Goal: Transaction & Acquisition: Purchase product/service

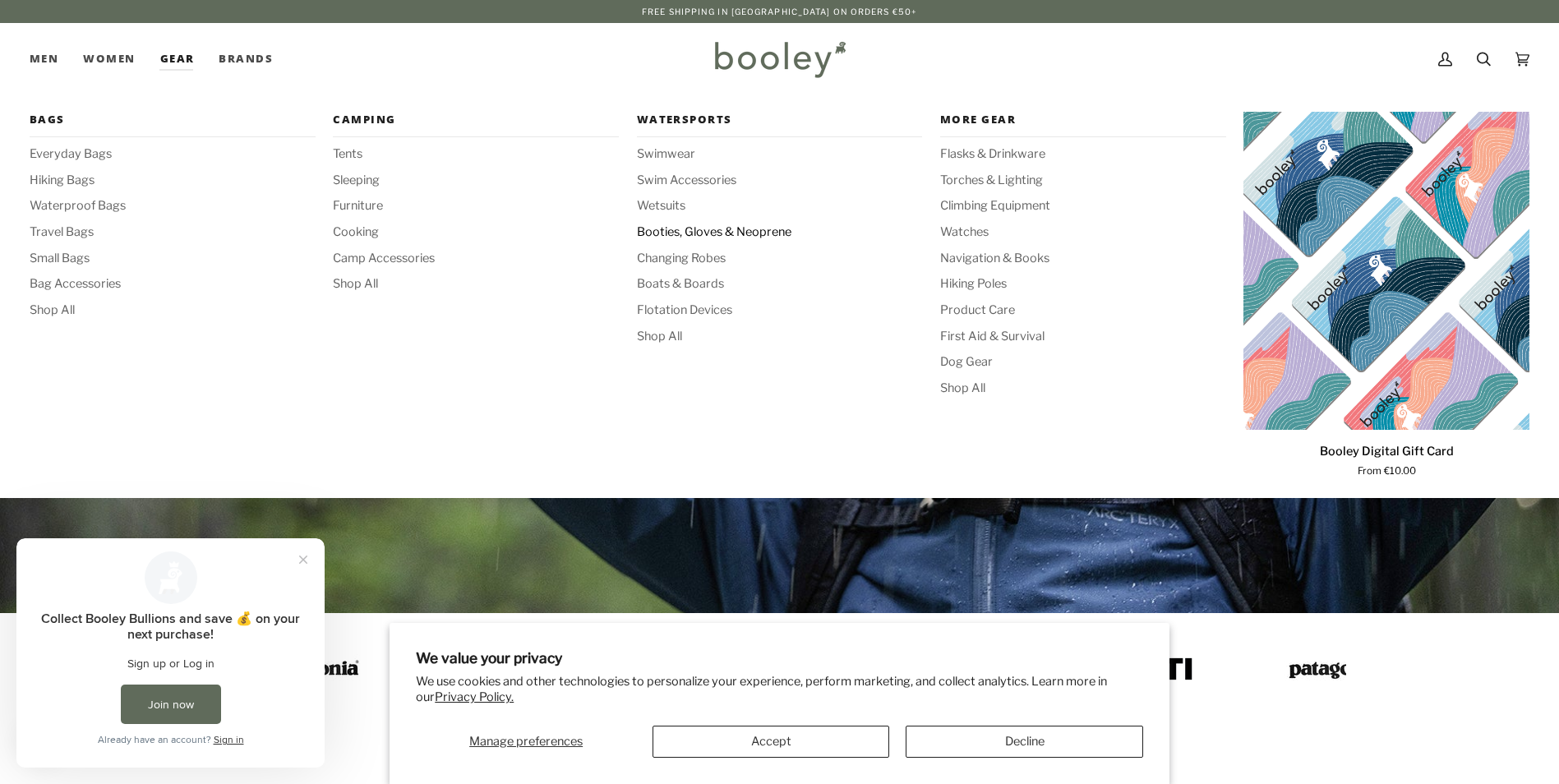
click at [710, 236] on span "Booties, Gloves & Neoprene" at bounding box center [779, 232] width 286 height 18
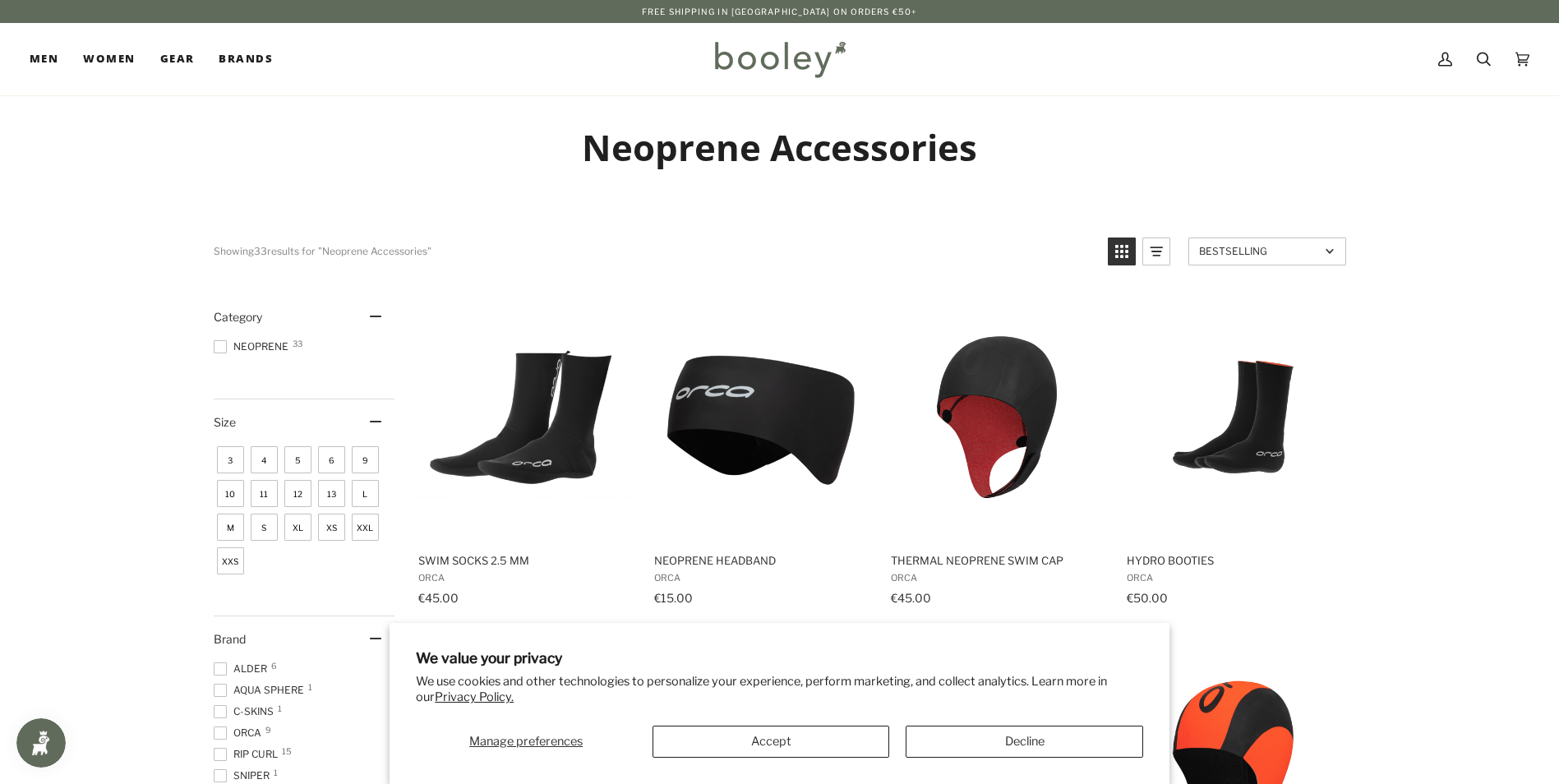
click at [298, 463] on span "5" at bounding box center [298, 460] width 27 height 27
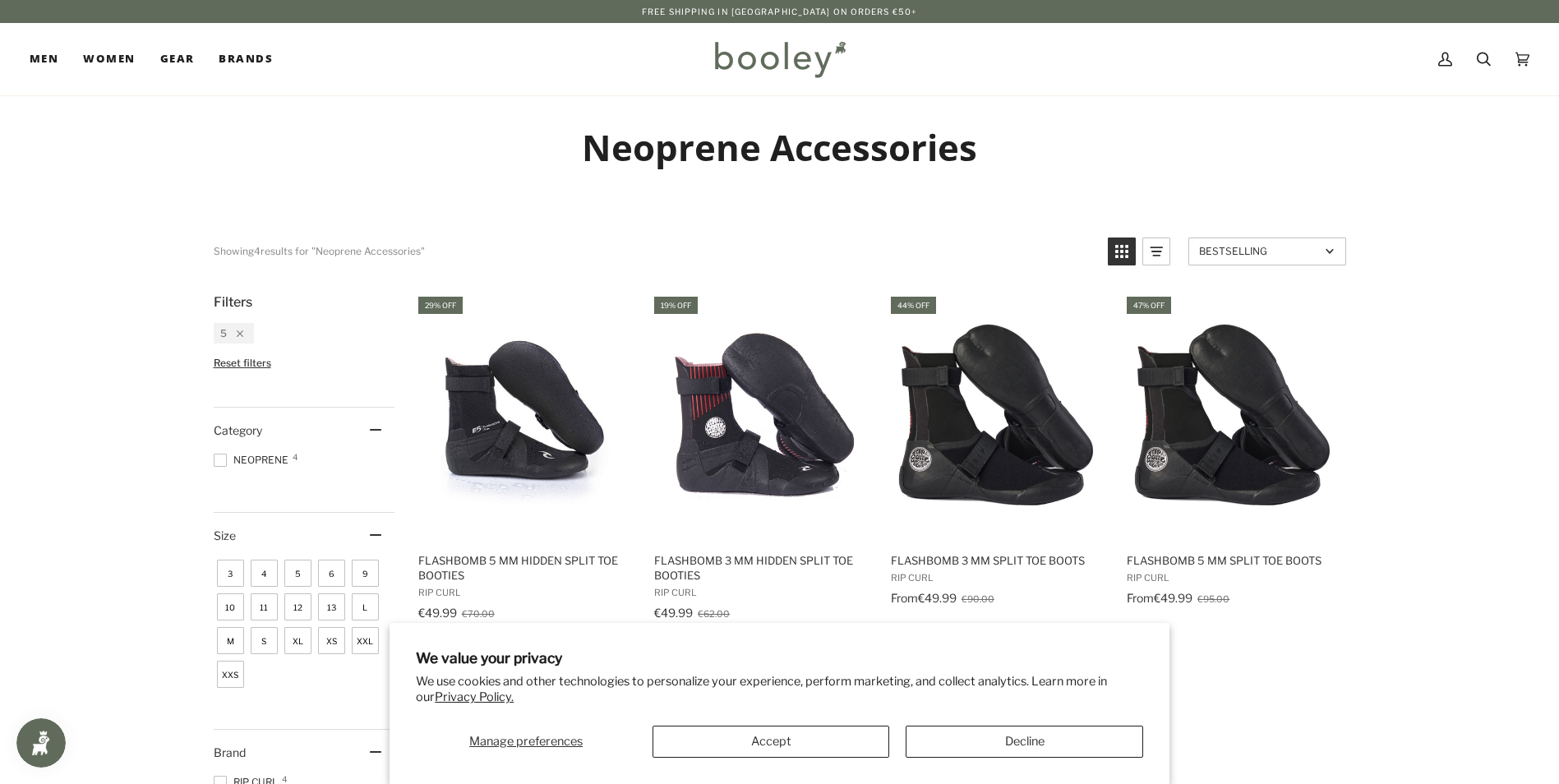
click at [331, 570] on span "6" at bounding box center [332, 573] width 27 height 27
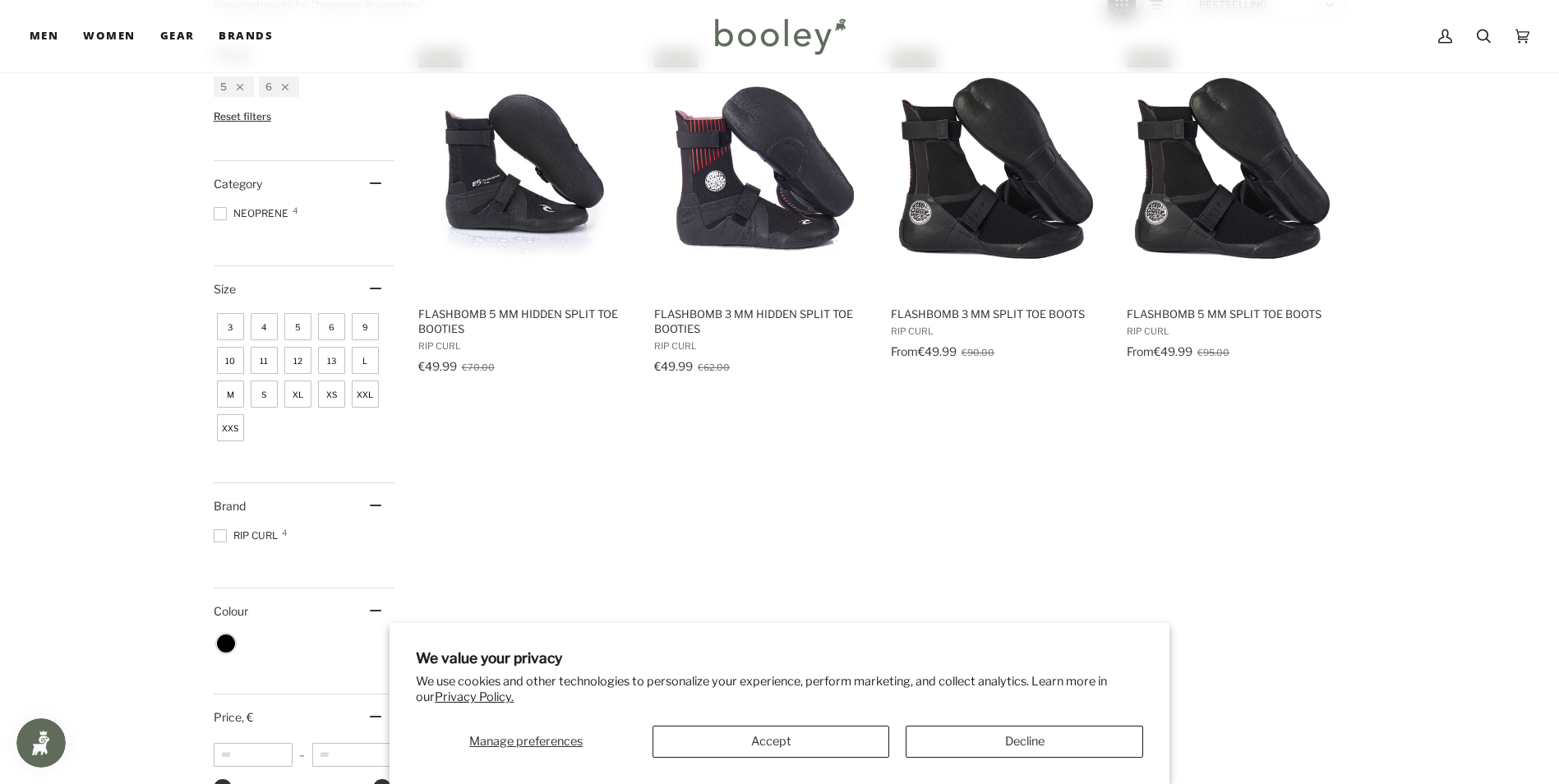
scroll to position [165, 0]
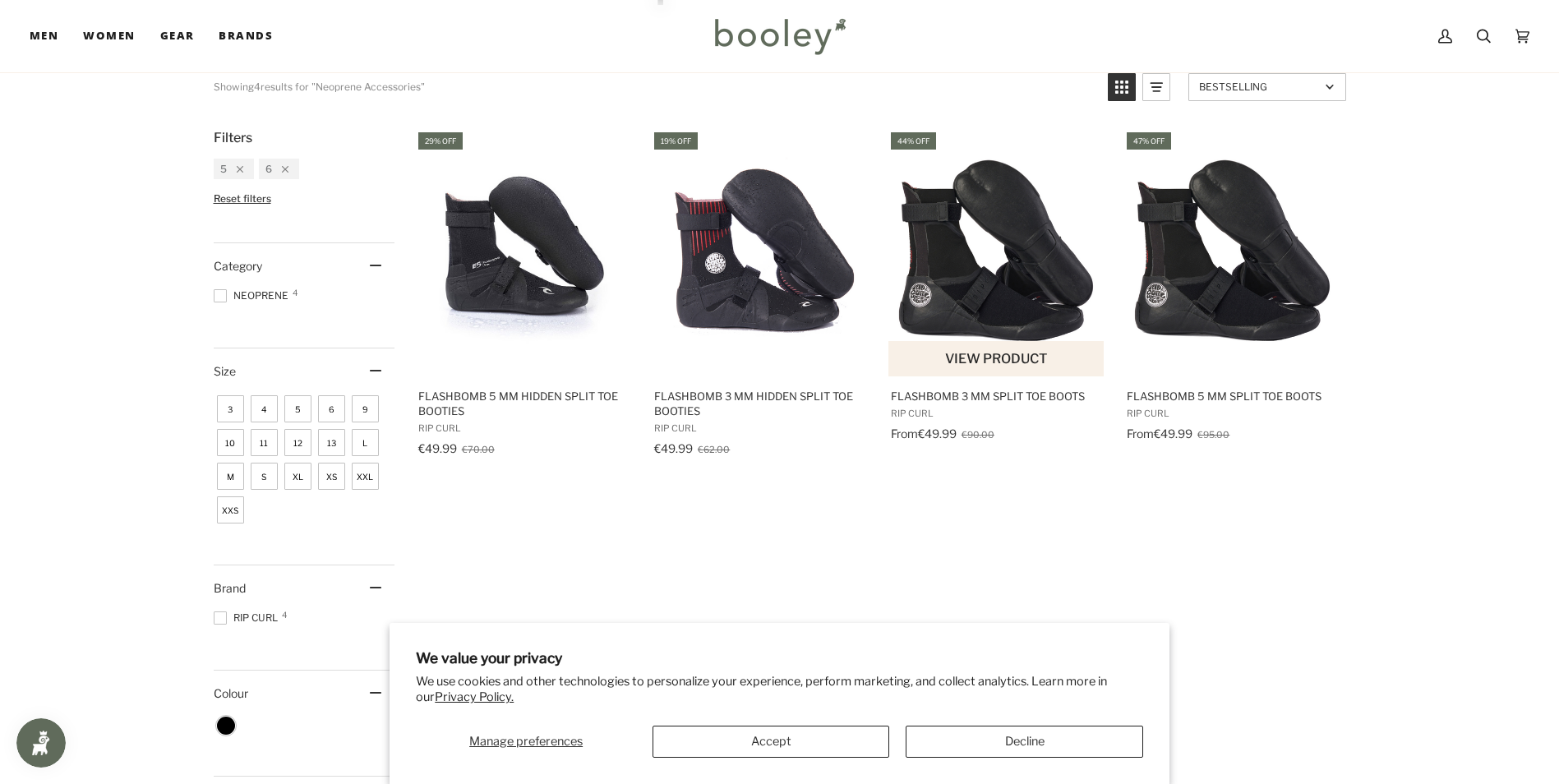
click at [982, 304] on img "FlashBomb 3 mm Split Toe Boots" at bounding box center [997, 252] width 218 height 218
click at [375, 373] on div "Size 2" at bounding box center [304, 371] width 181 height 46
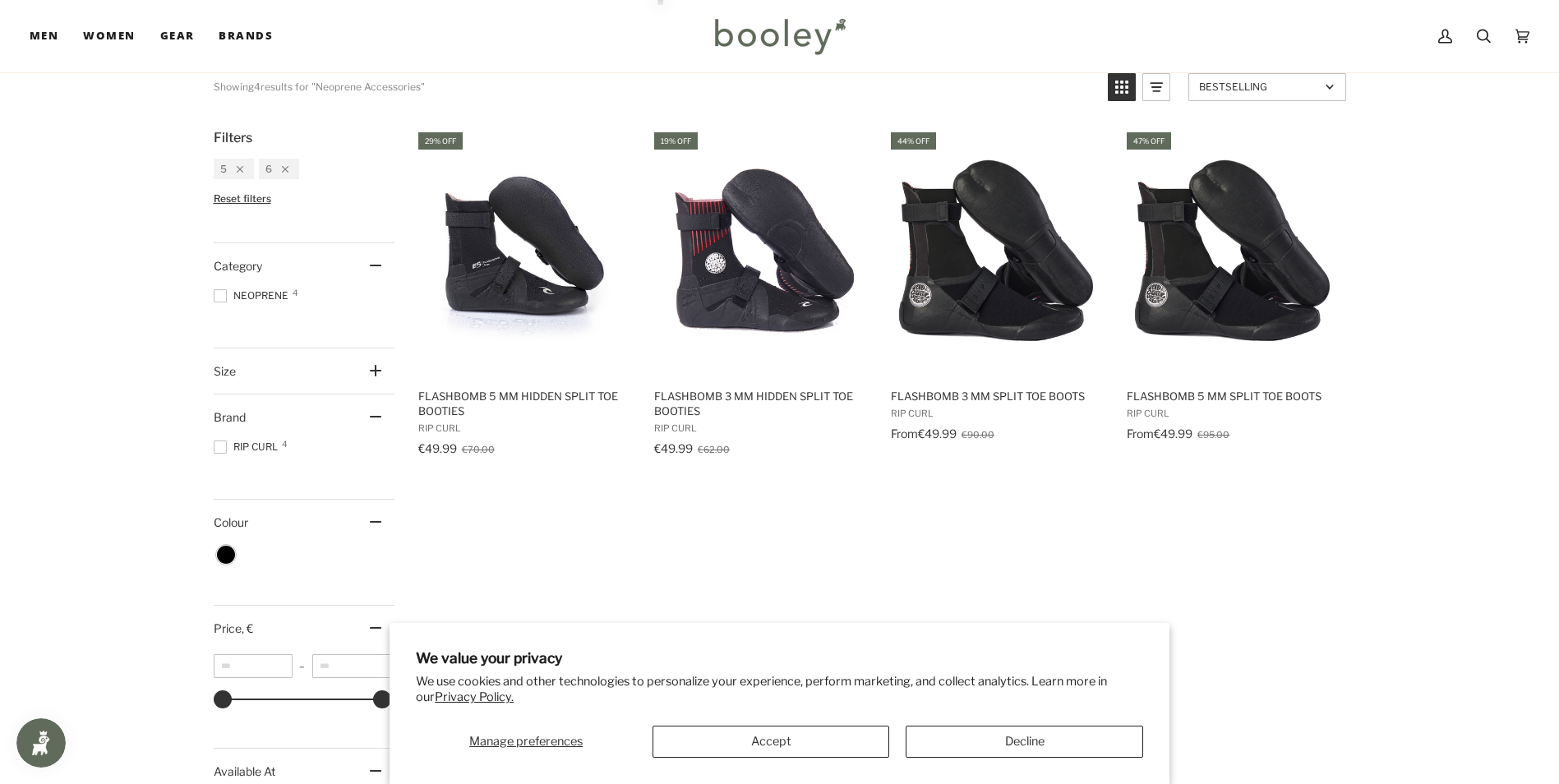
click at [375, 373] on icon at bounding box center [376, 370] width 12 height 12
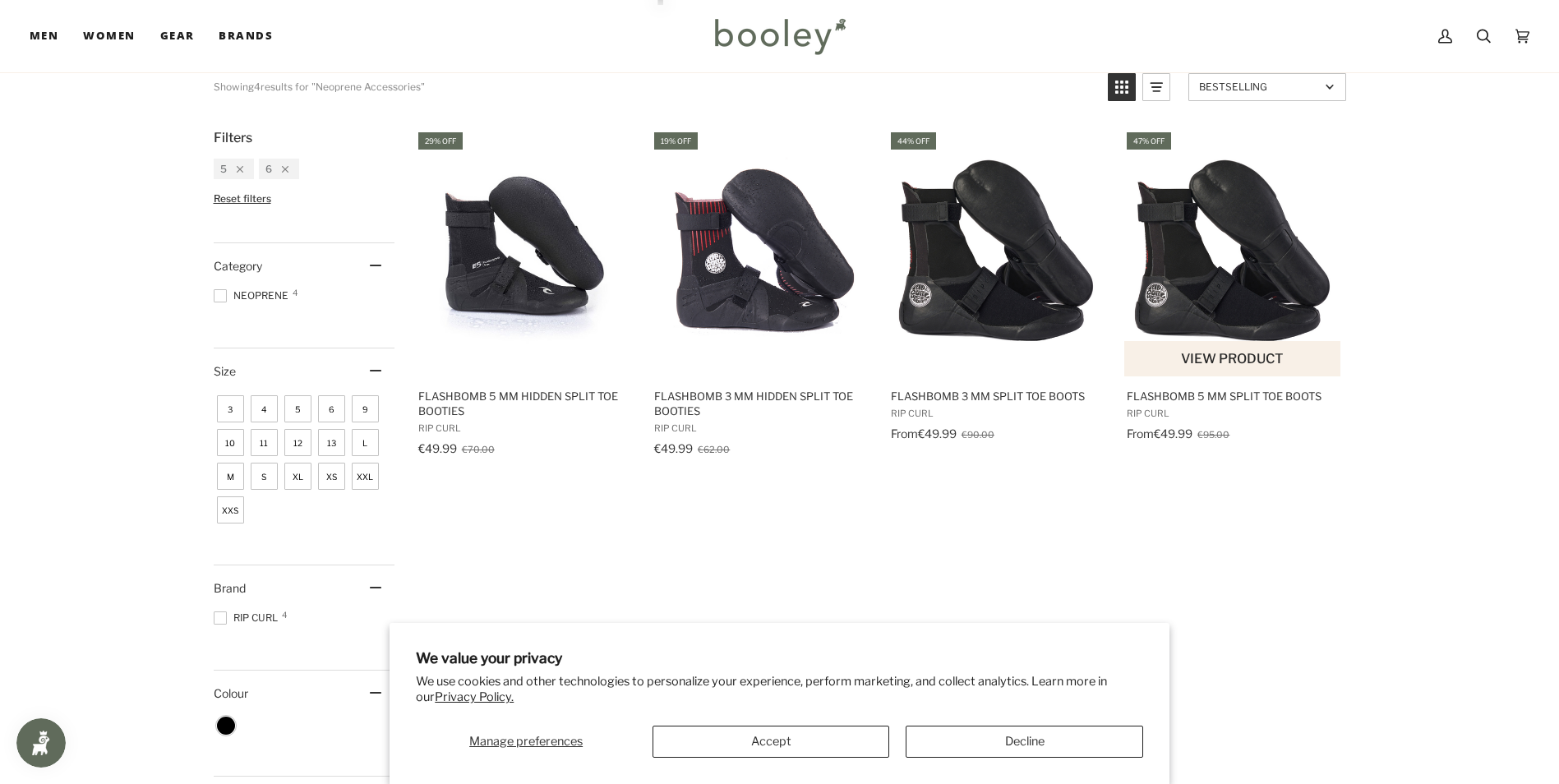
click at [1202, 279] on img "FlashBomb 5 mm Split Toe Boots" at bounding box center [1233, 252] width 218 height 218
click at [982, 230] on img "FlashBomb 3 mm Split Toe Boots" at bounding box center [997, 252] width 218 height 218
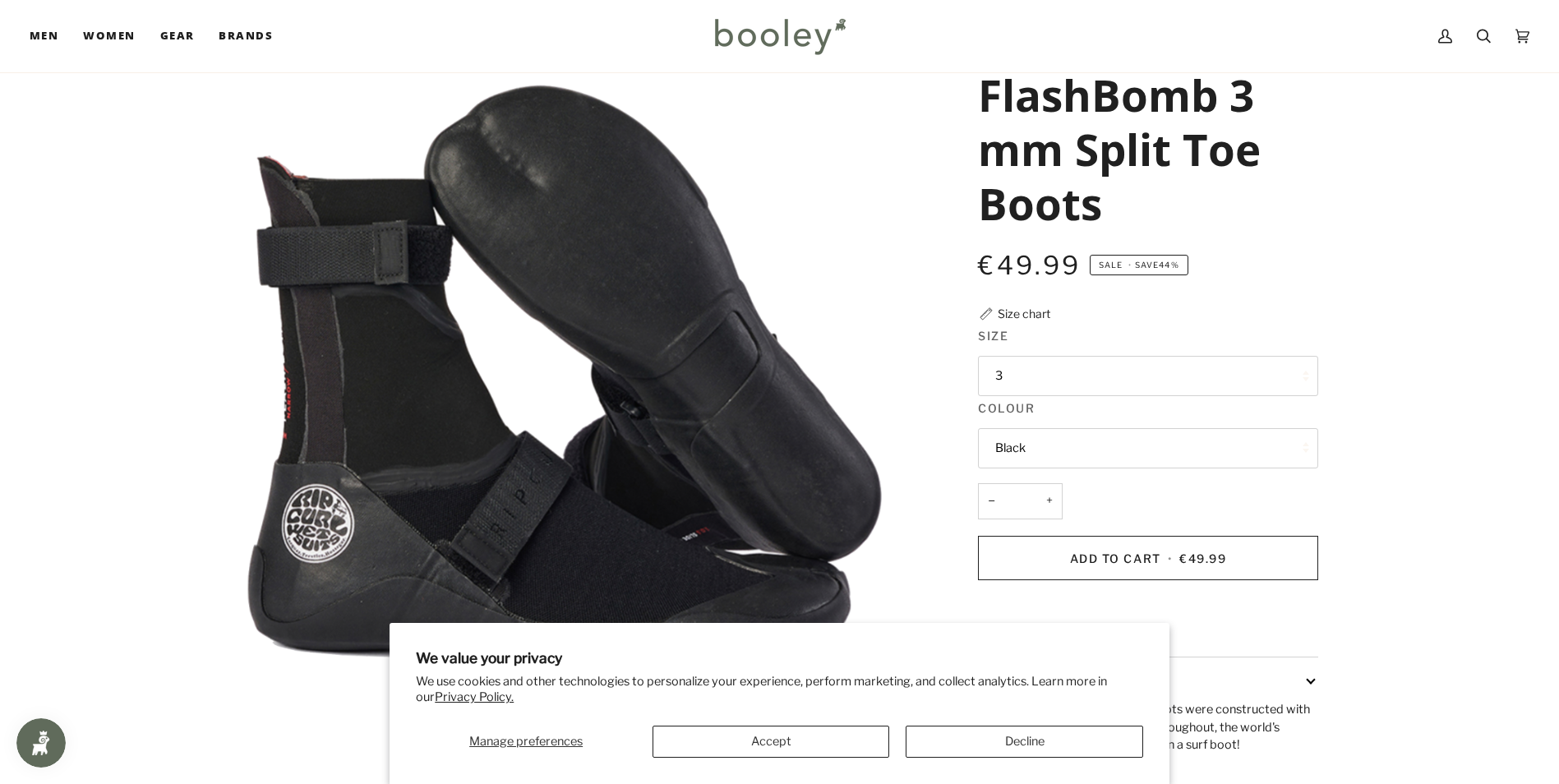
scroll to position [165, 0]
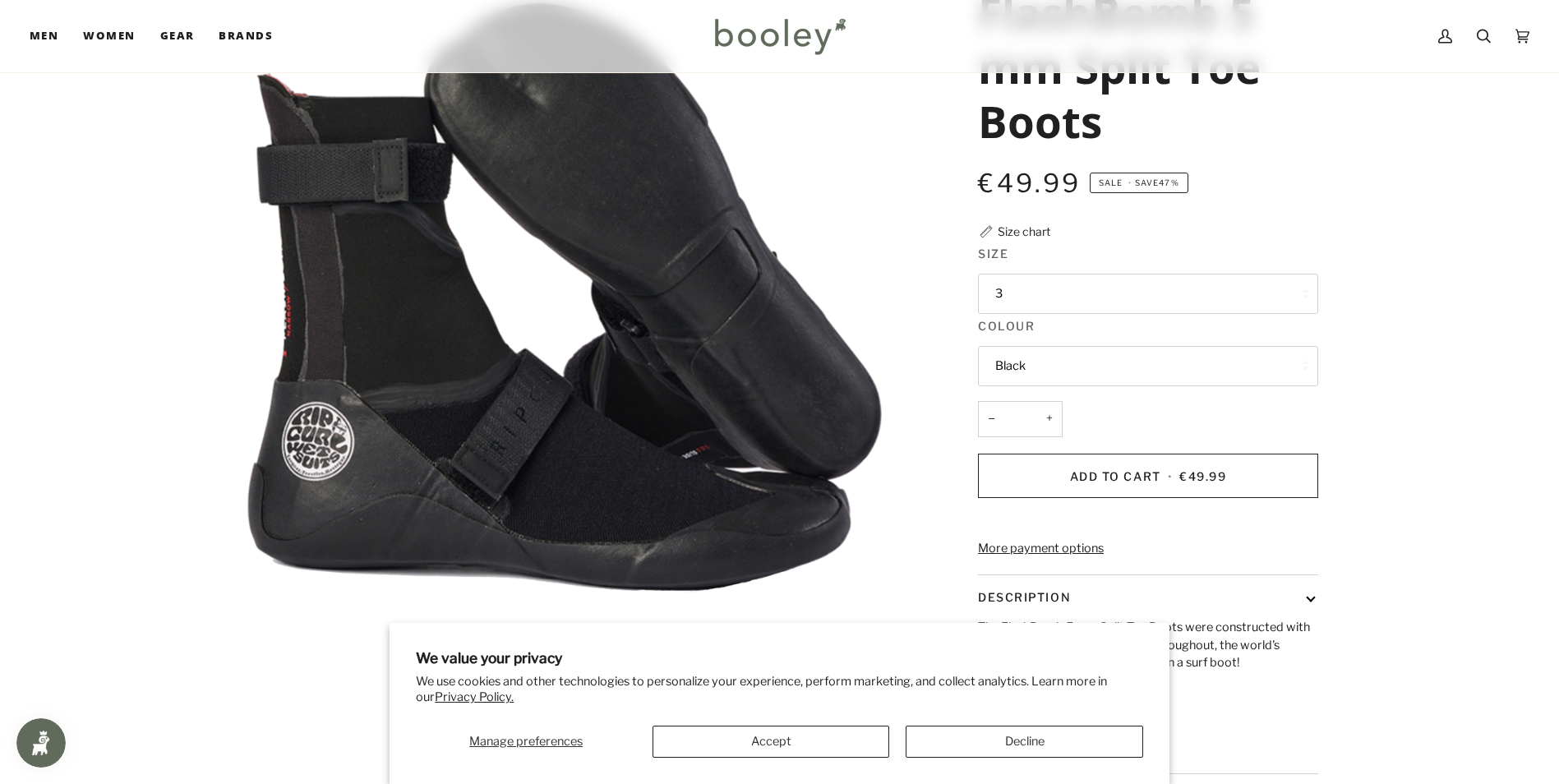
click at [1004, 297] on button "3" at bounding box center [1147, 294] width 340 height 41
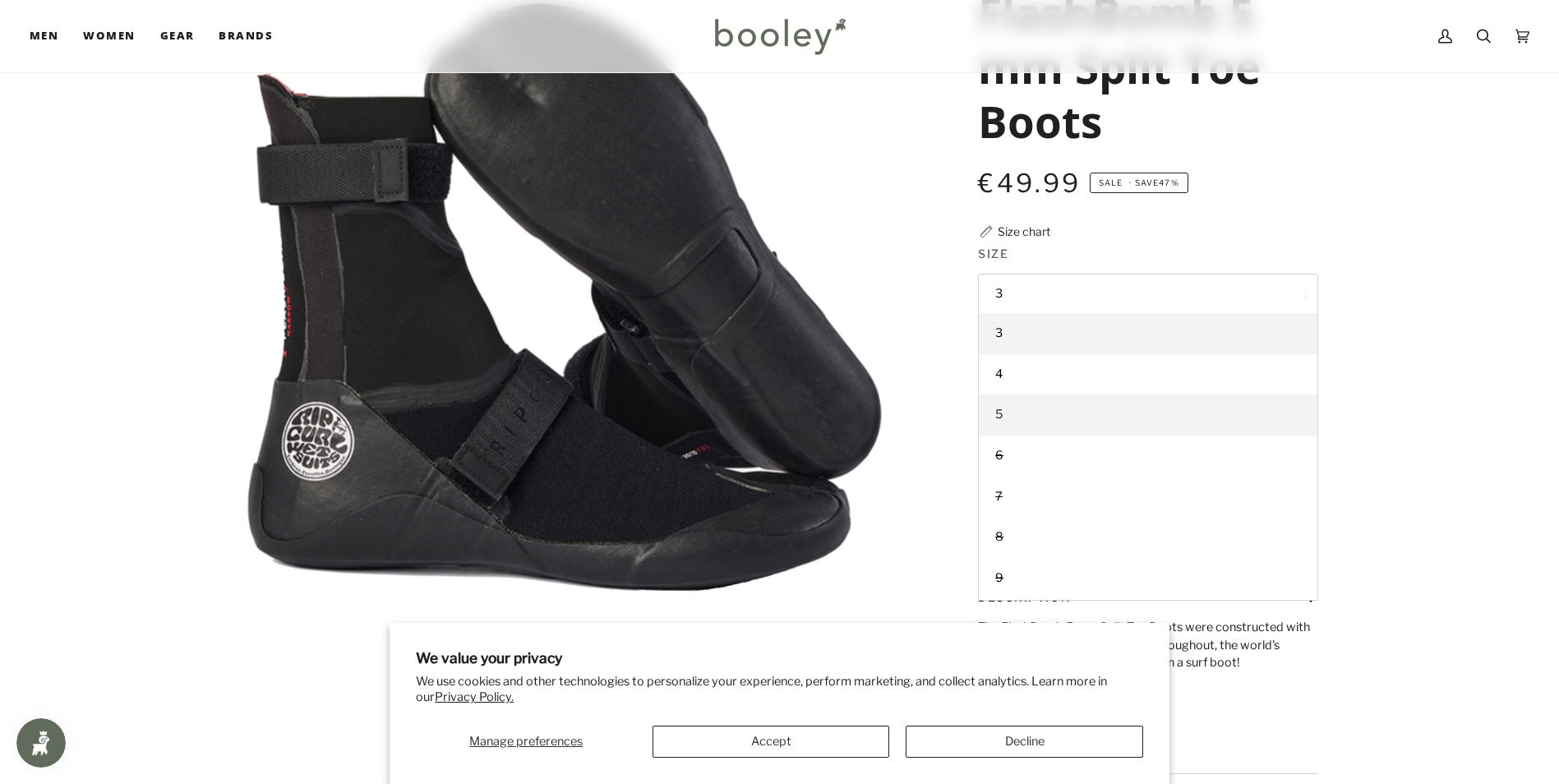
click at [1001, 416] on span "5" at bounding box center [999, 414] width 8 height 15
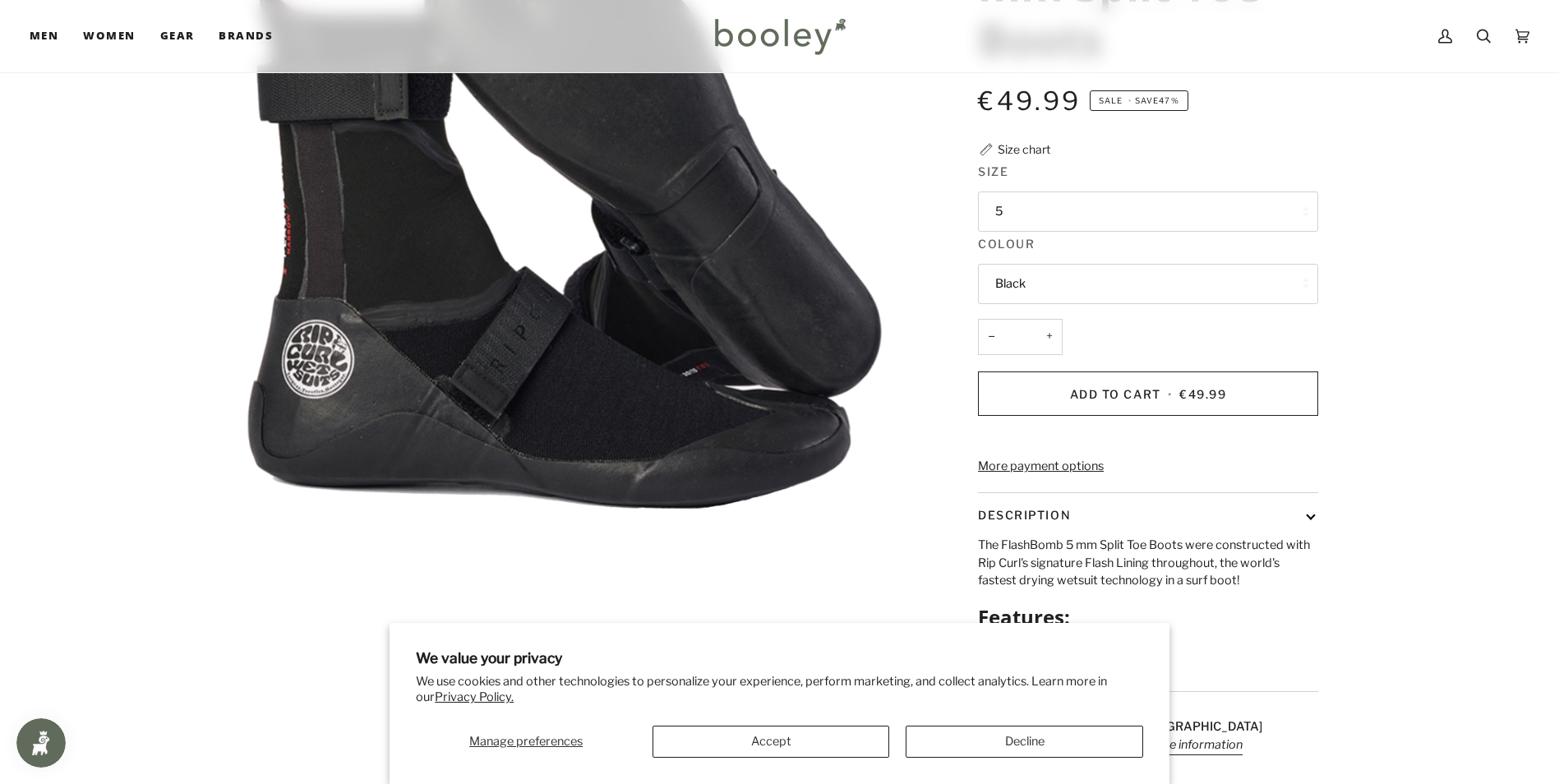
scroll to position [411, 0]
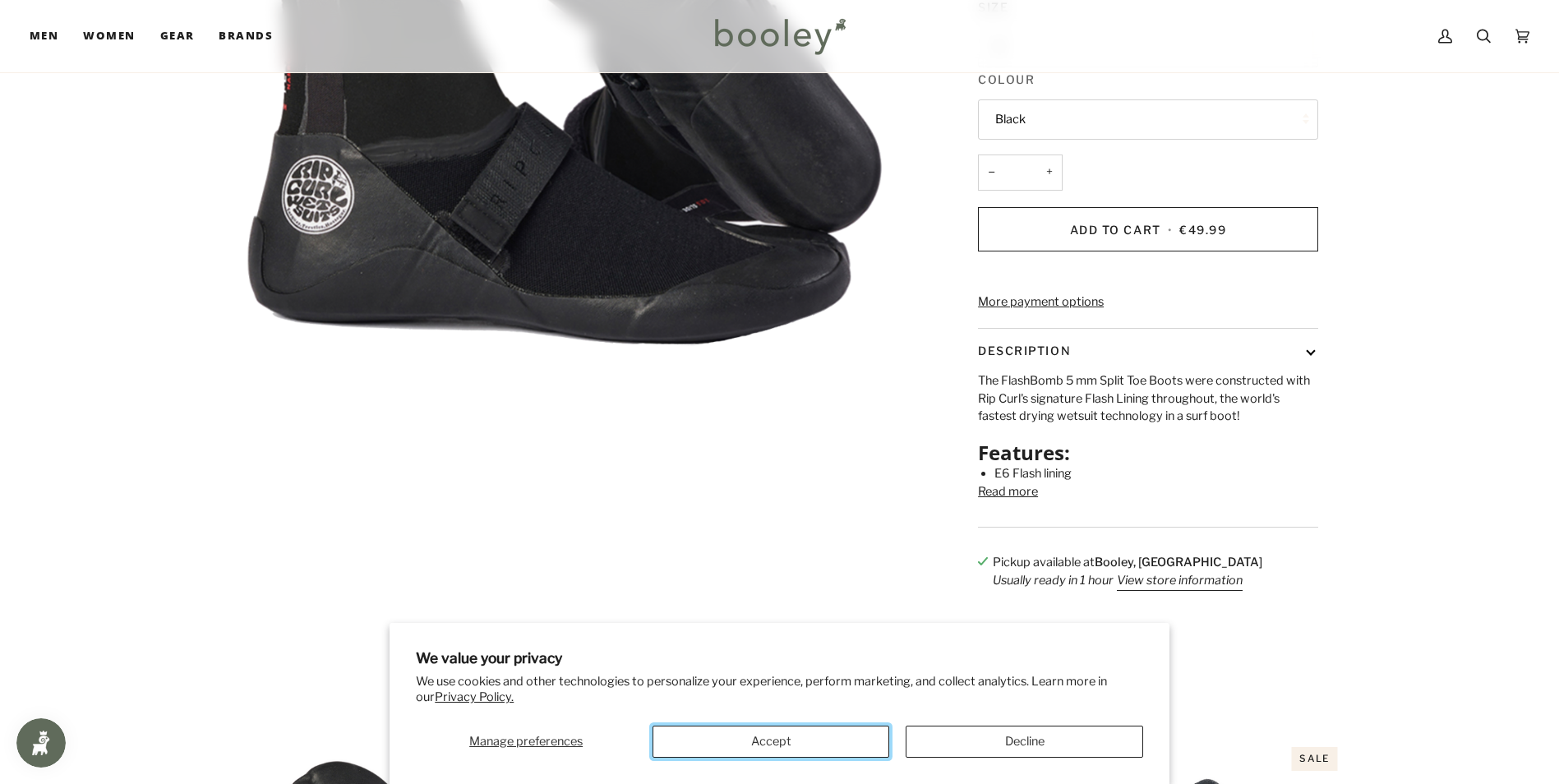
click at [791, 741] on button "Accept" at bounding box center [771, 742] width 236 height 32
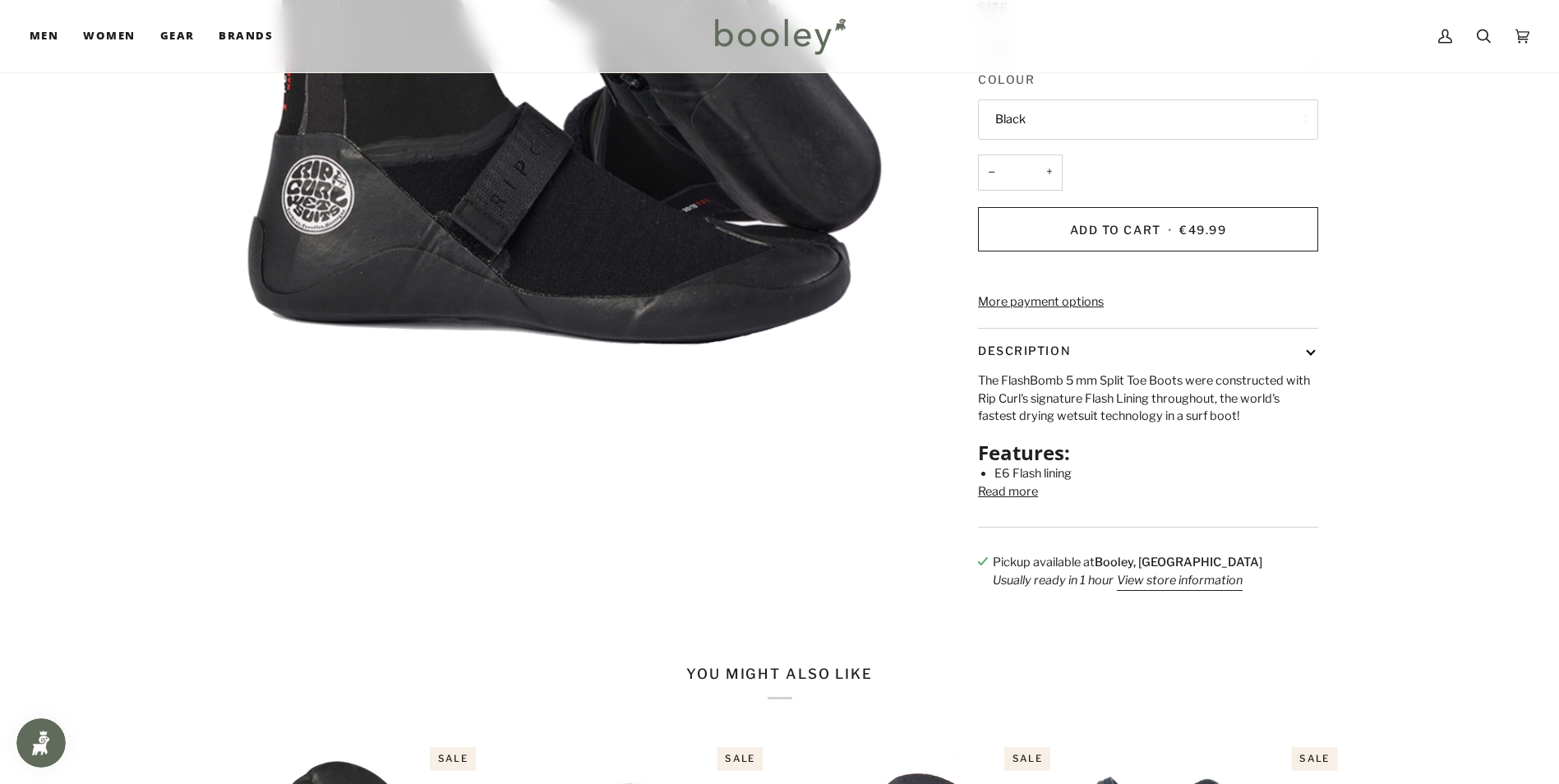
scroll to position [82, 0]
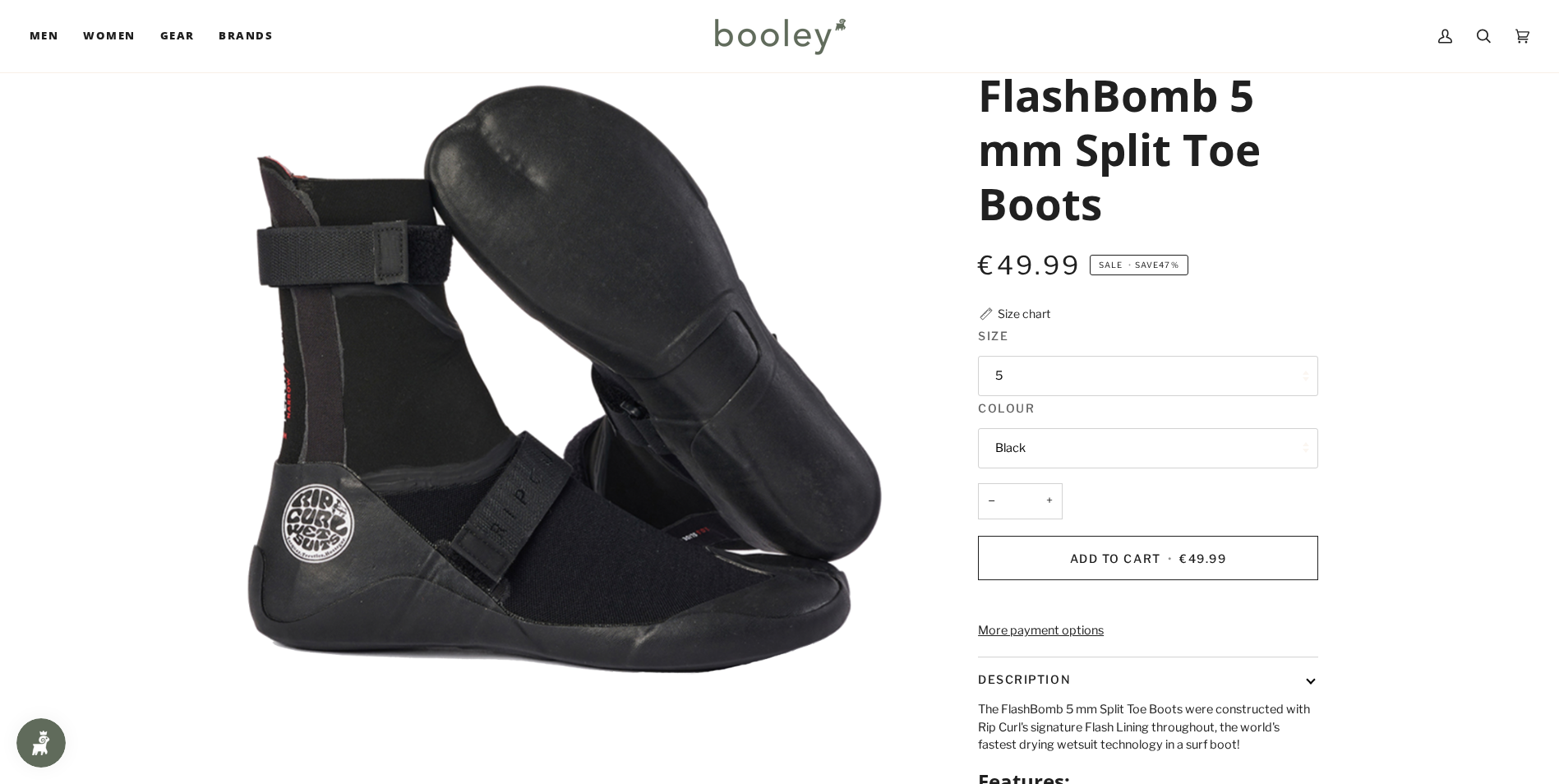
click at [1306, 376] on button "5" at bounding box center [1147, 376] width 340 height 41
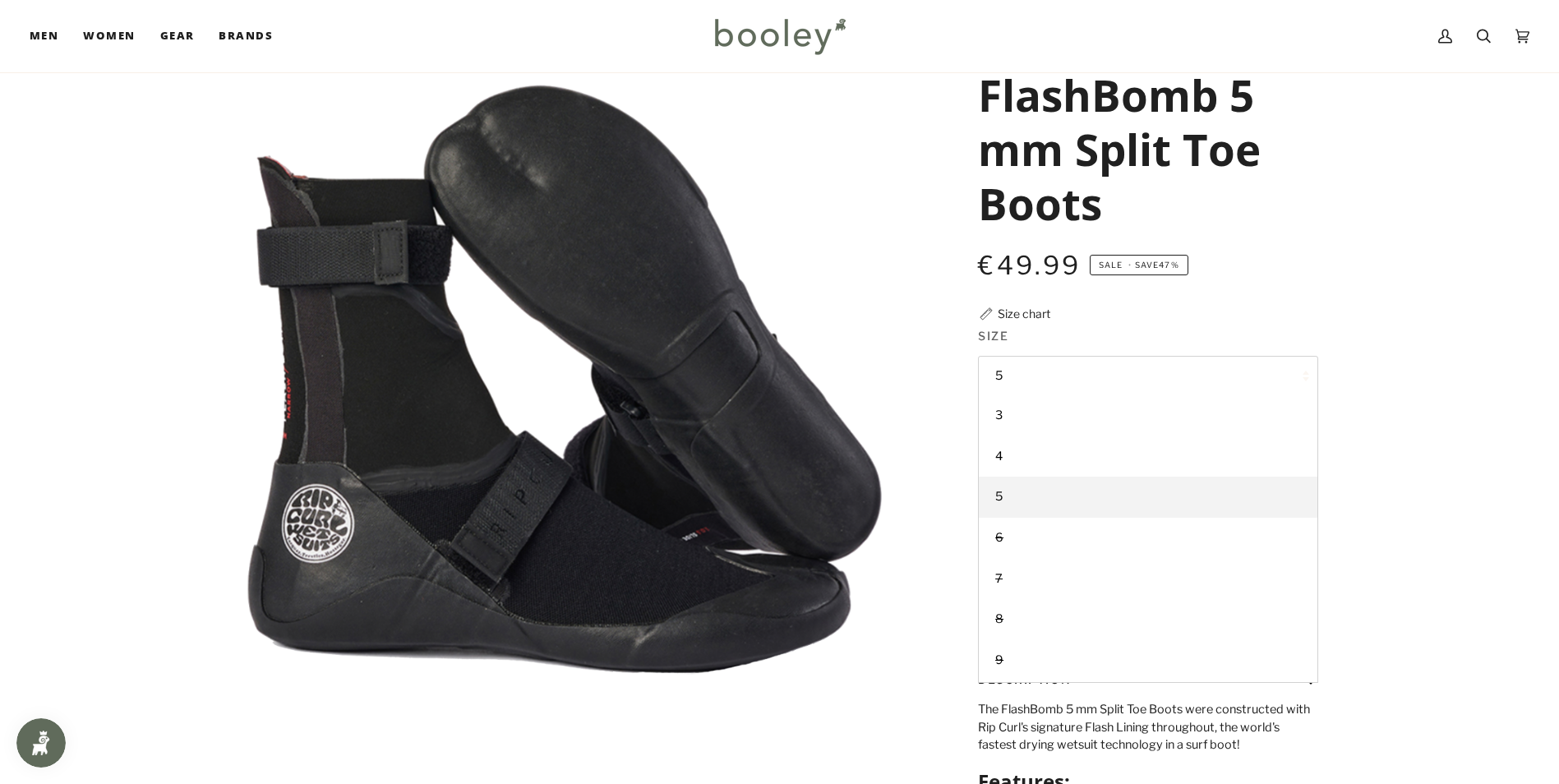
scroll to position [0, 0]
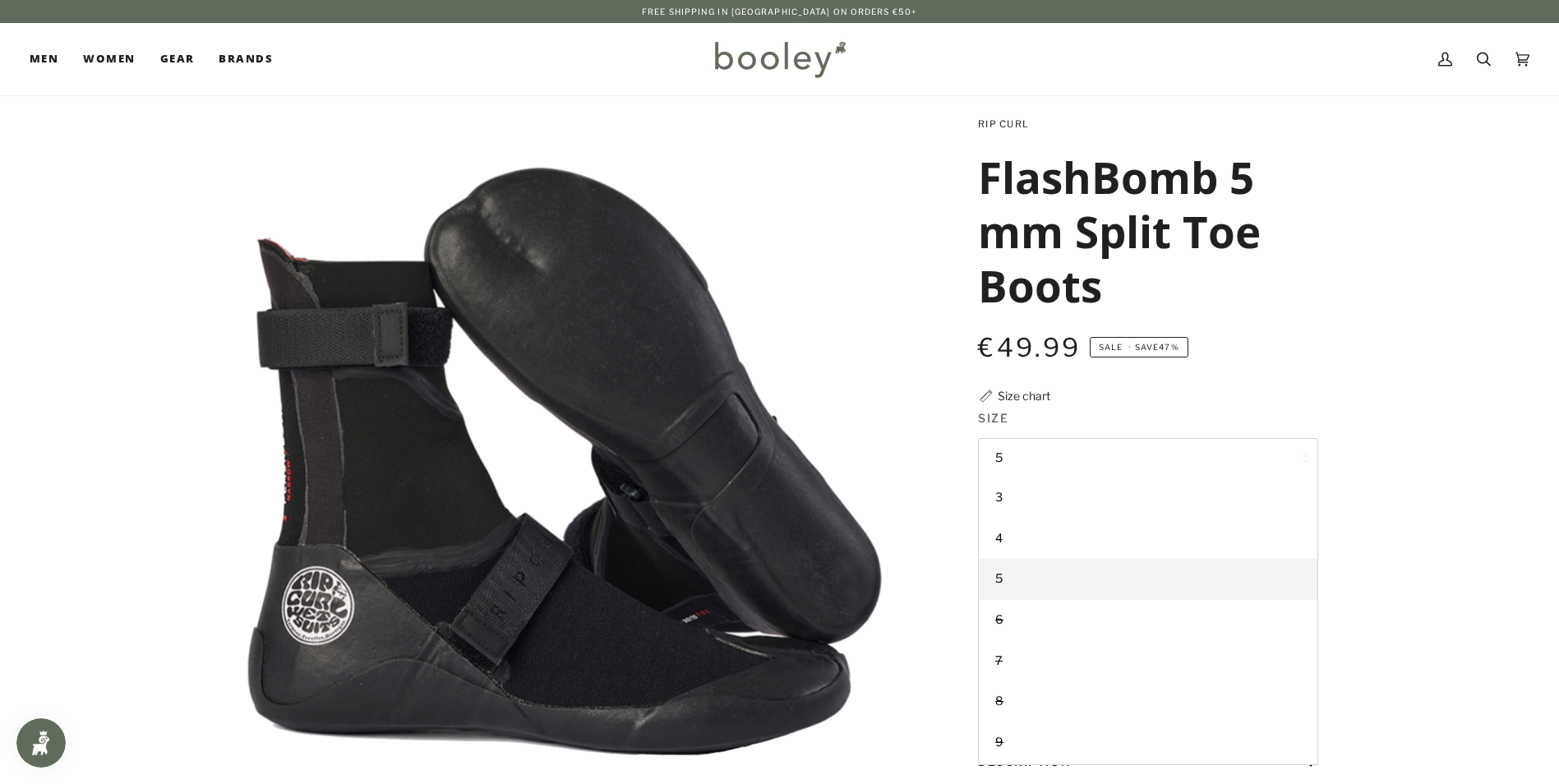
click at [1001, 124] on link "Rip Curl" at bounding box center [1003, 124] width 51 height 12
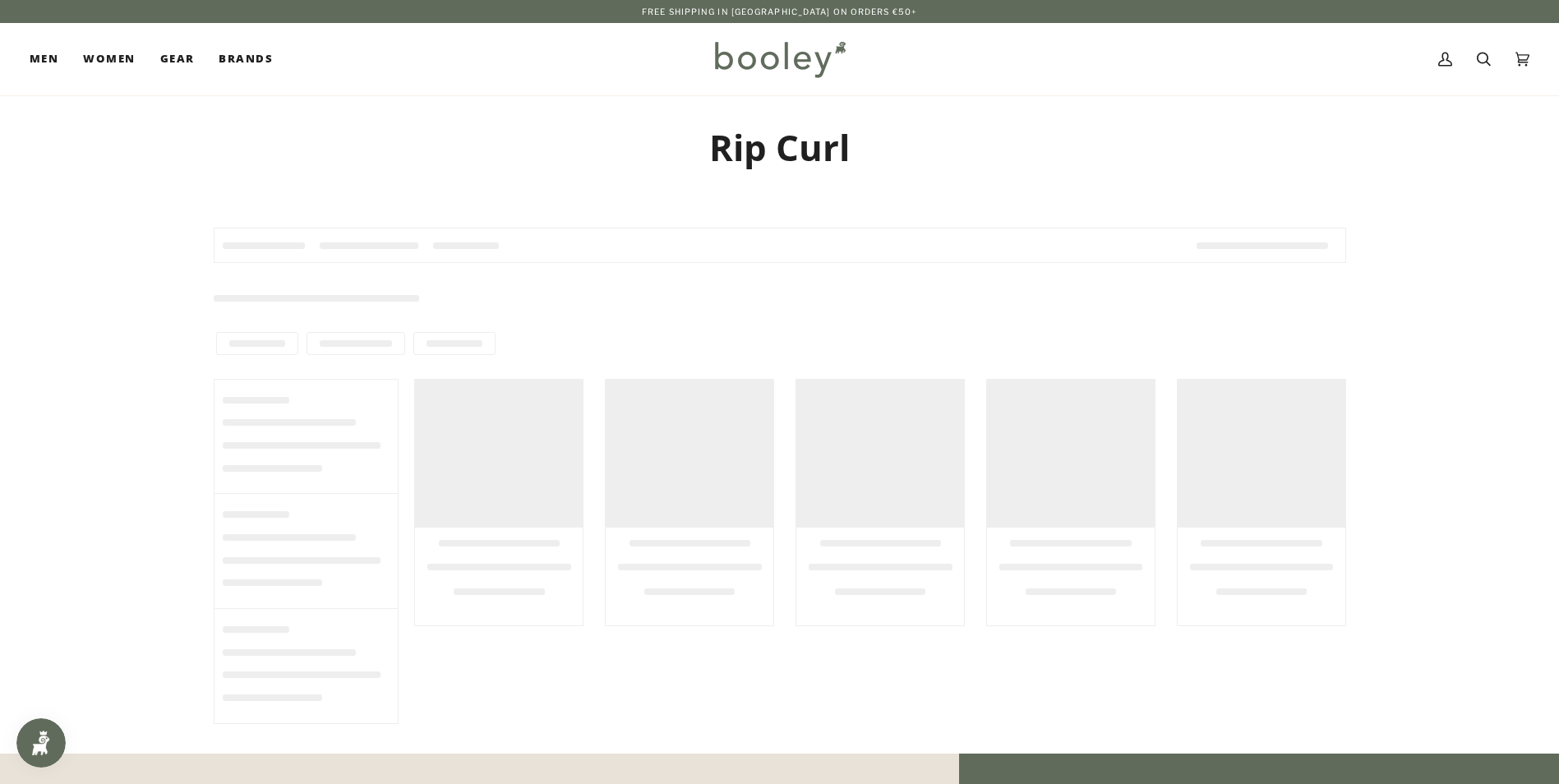
type input "********"
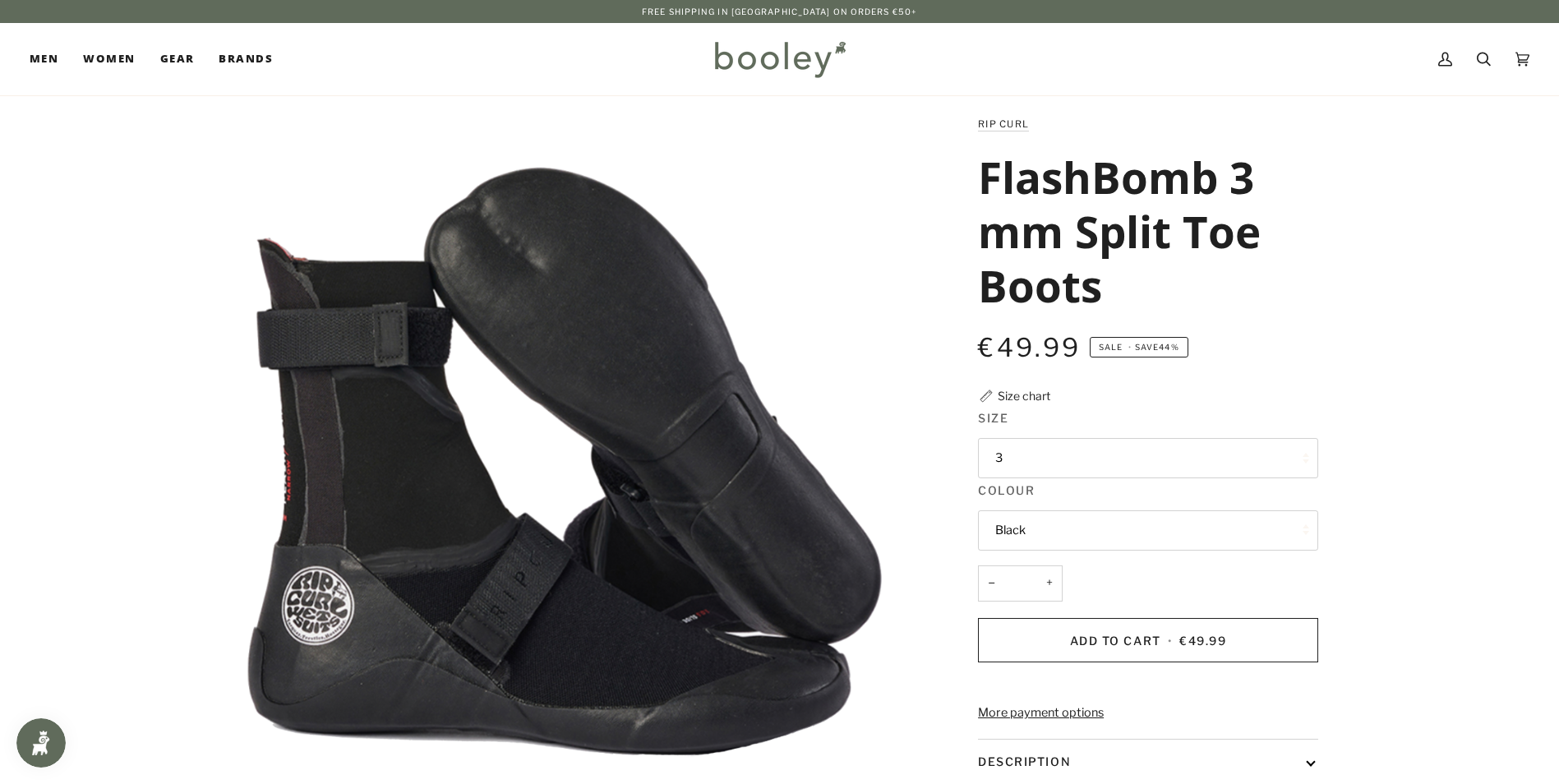
click at [1312, 456] on button "3" at bounding box center [1147, 458] width 340 height 41
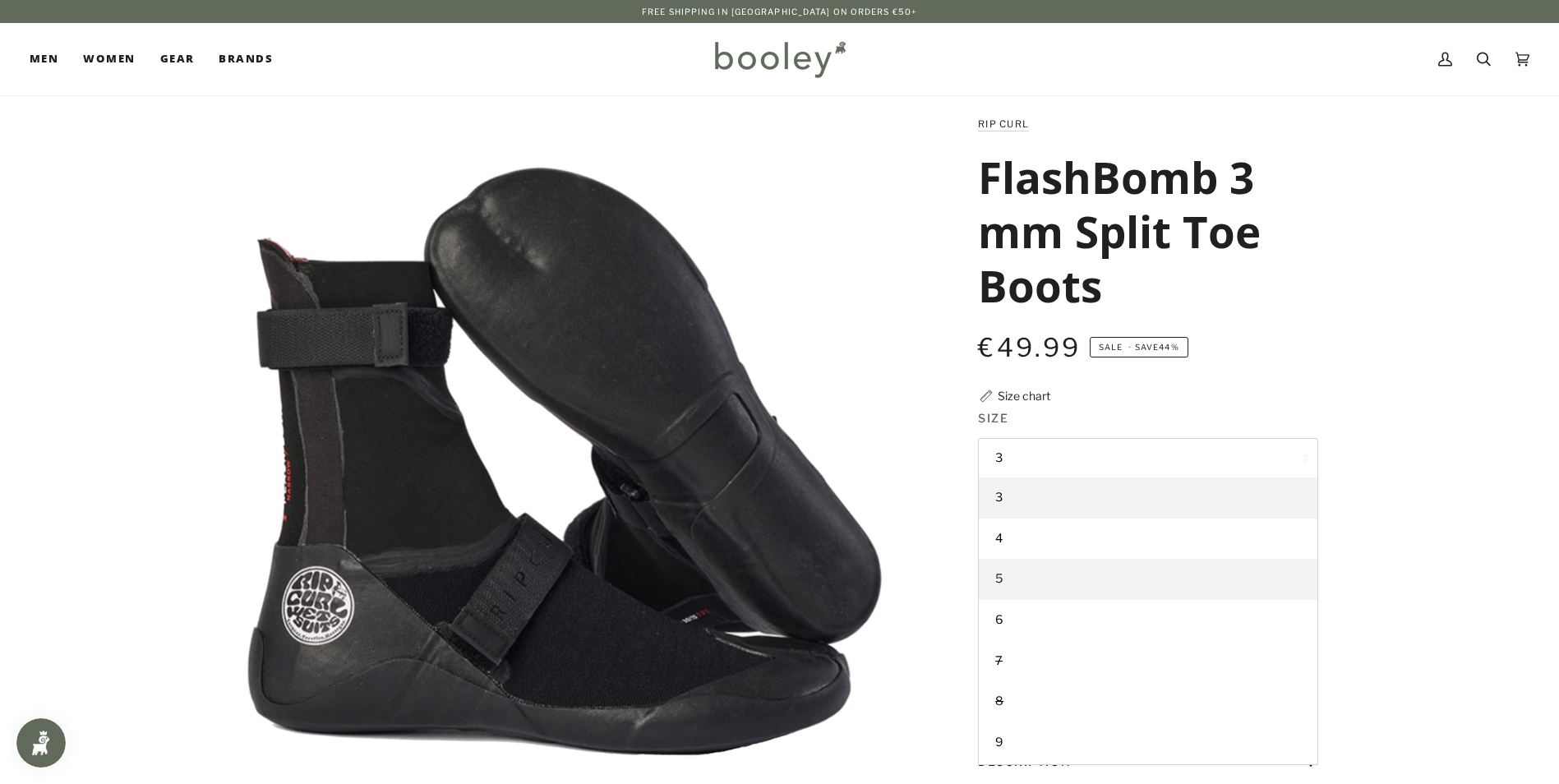
click at [1040, 573] on link "5" at bounding box center [1147, 579] width 338 height 41
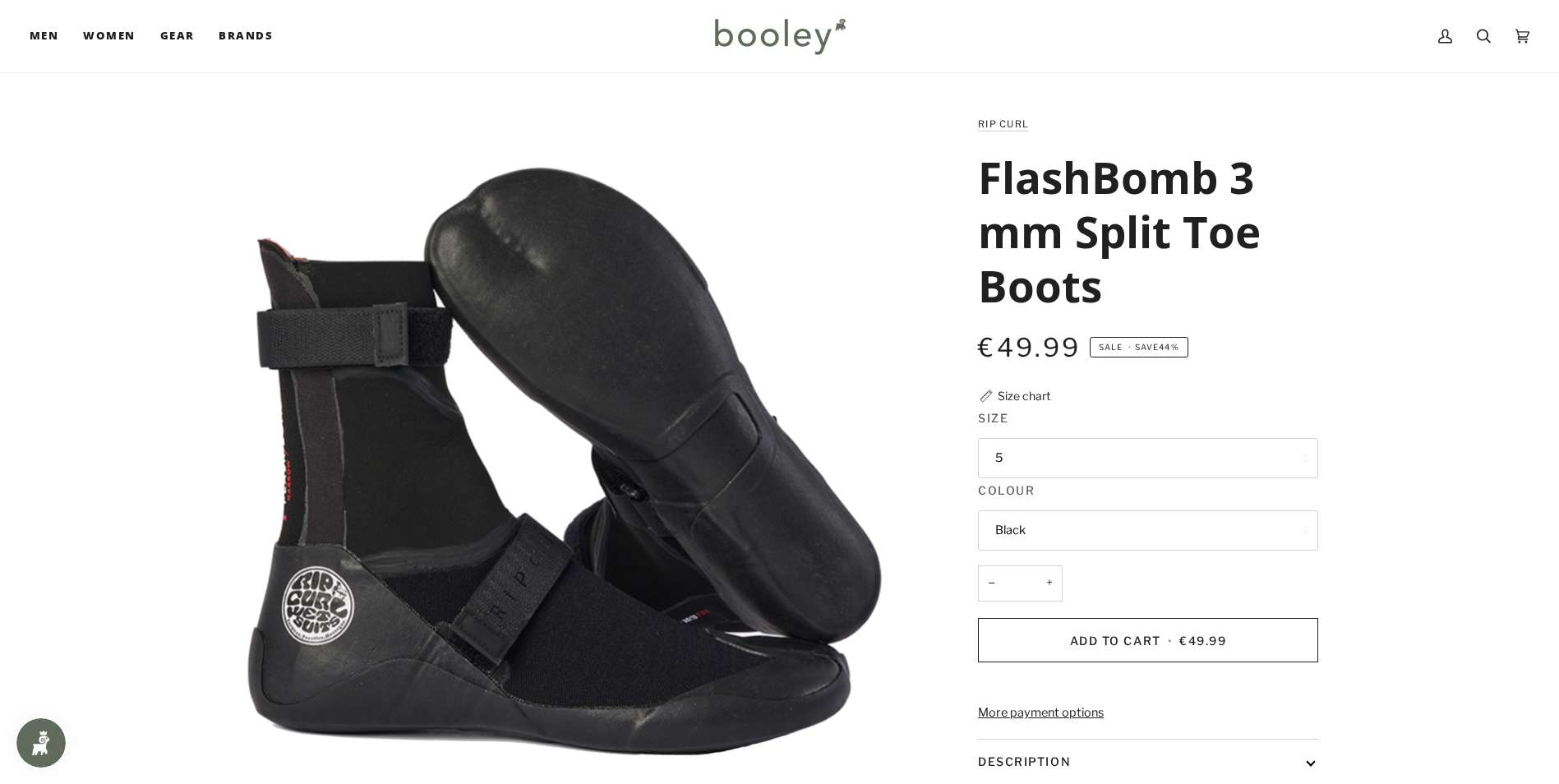
scroll to position [82, 0]
